Goal: Task Accomplishment & Management: Complete application form

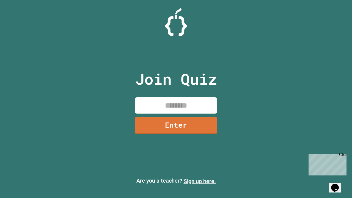
click at [200, 181] on link "Sign up here." at bounding box center [200, 181] width 32 height 7
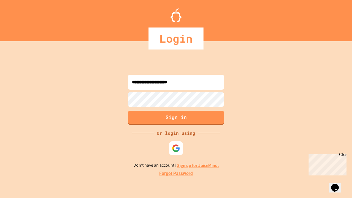
type input "**********"
